Goal: Task Accomplishment & Management: Use online tool/utility

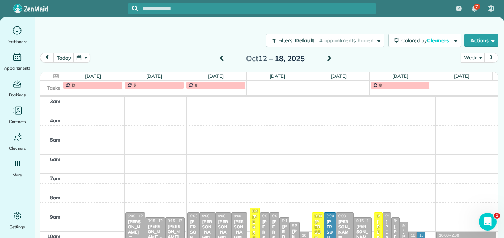
scroll to position [115, 0]
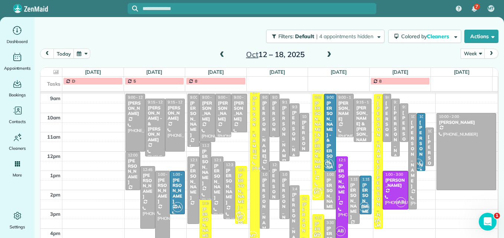
click at [219, 58] on span at bounding box center [222, 55] width 8 height 7
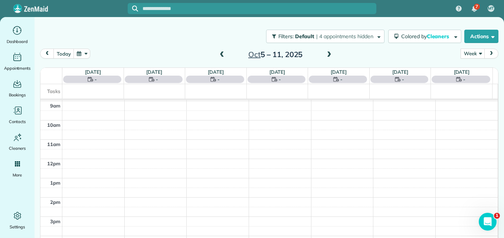
scroll to position [77, 0]
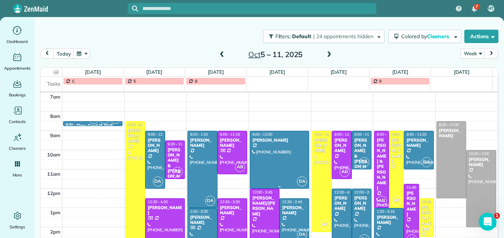
click at [277, 168] on div at bounding box center [279, 159] width 59 height 57
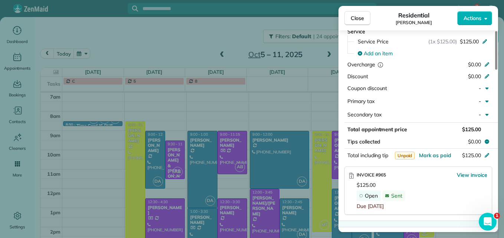
scroll to position [411, 0]
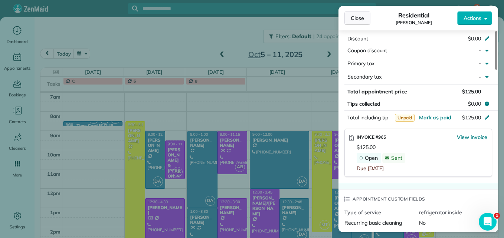
click at [355, 22] on button "Close" at bounding box center [357, 18] width 26 height 14
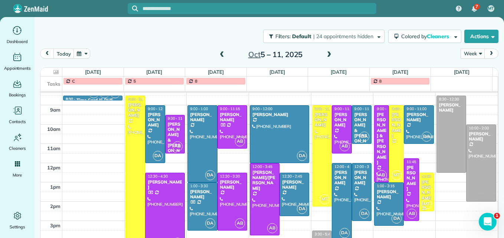
scroll to position [115, 0]
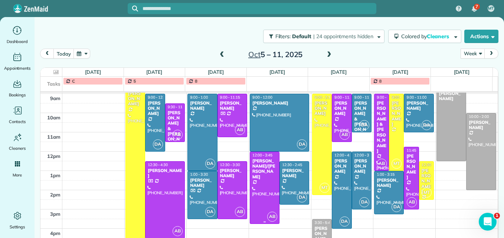
click at [262, 194] on div at bounding box center [264, 188] width 29 height 72
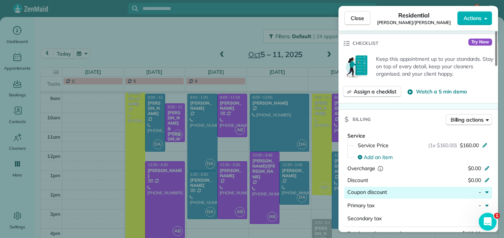
scroll to position [373, 0]
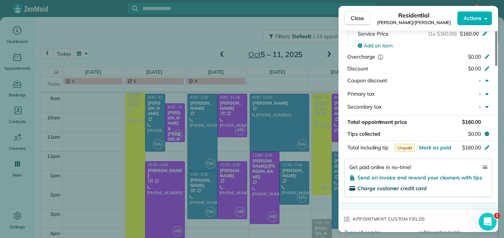
click at [412, 186] on span "Charge customer credit card" at bounding box center [391, 188] width 69 height 7
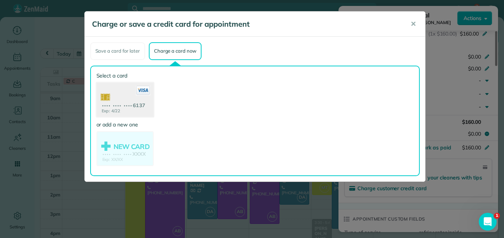
click at [138, 105] on use at bounding box center [124, 100] width 57 height 36
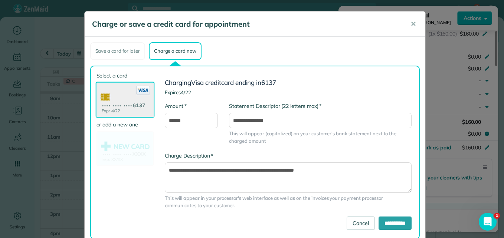
drag, startPoint x: 138, startPoint y: 105, endPoint x: 396, endPoint y: 85, distance: 259.3
click at [396, 85] on h3 "Charging Visa credit card ending in 6137" at bounding box center [288, 82] width 247 height 7
click at [398, 222] on input "**********" at bounding box center [394, 223] width 33 height 13
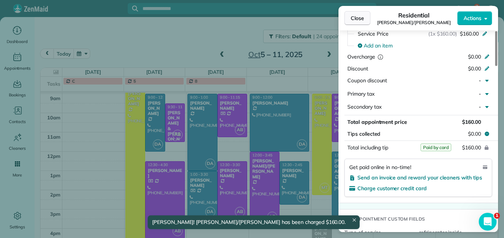
click at [359, 13] on button "Close" at bounding box center [357, 18] width 26 height 14
